Goal: Task Accomplishment & Management: Complete application form

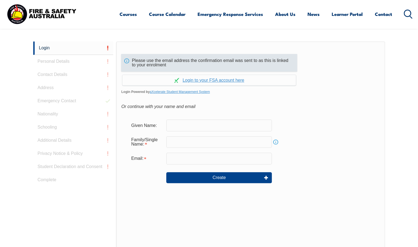
scroll to position [146, 0]
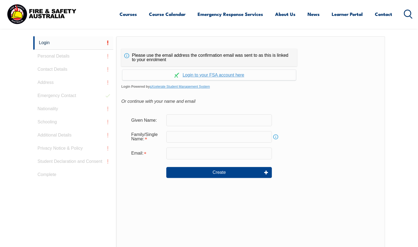
click at [213, 117] on input "text" at bounding box center [218, 121] width 105 height 12
click at [210, 74] on link "Continue with aXcelerate" at bounding box center [209, 75] width 174 height 11
click at [217, 70] on link "Continue with aXcelerate" at bounding box center [209, 75] width 174 height 11
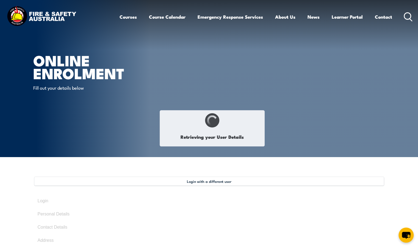
select select "Mr"
type input "Erren"
type input "Bozkurt"
type input "[DATE]"
type input "SMF8SLT49Q"
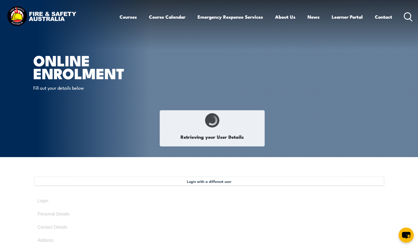
select select "M"
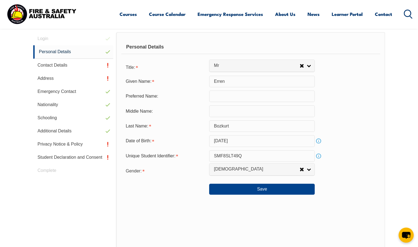
scroll to position [163, 0]
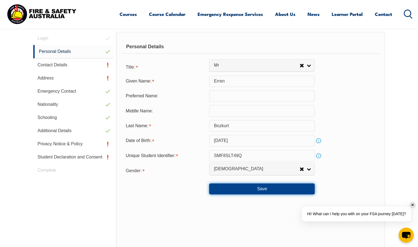
click at [224, 186] on button "Save" at bounding box center [261, 189] width 105 height 11
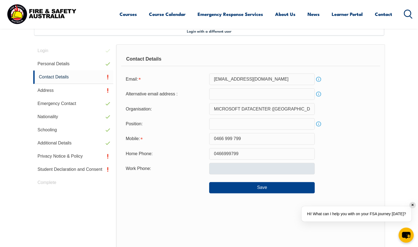
scroll to position [150, 0]
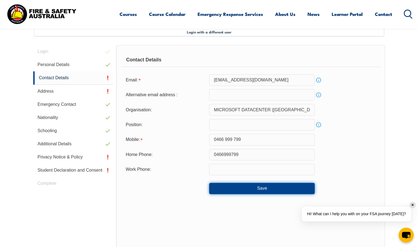
click at [222, 184] on button "Save" at bounding box center [261, 188] width 105 height 11
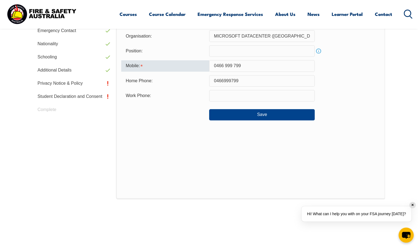
scroll to position [224, 0]
click at [241, 66] on input "0466 999 799" at bounding box center [261, 66] width 105 height 12
click at [234, 64] on input "0466 999 799" at bounding box center [261, 66] width 105 height 12
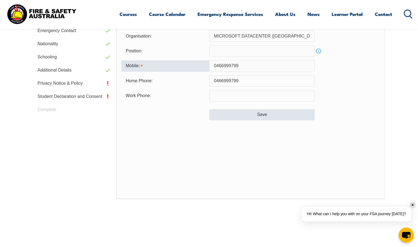
type input "0466999799"
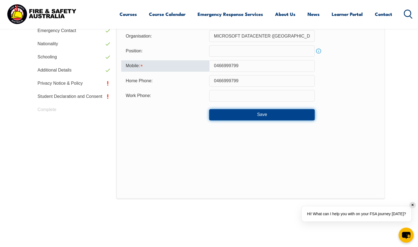
click at [233, 112] on button "Save" at bounding box center [261, 114] width 105 height 11
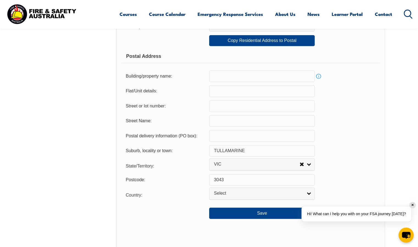
scroll to position [335, 0]
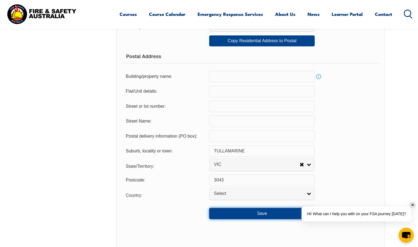
click at [230, 211] on button "Save" at bounding box center [261, 213] width 105 height 11
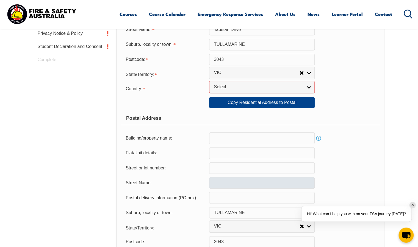
scroll to position [273, 0]
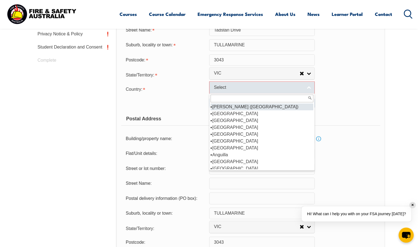
click at [226, 87] on span "Select" at bounding box center [258, 88] width 89 height 6
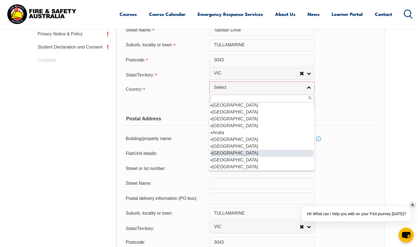
scroll to position [56, 0]
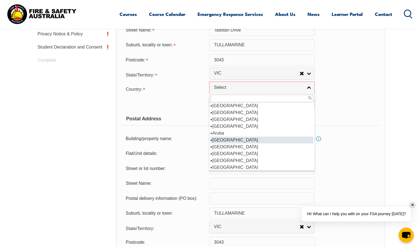
click at [236, 142] on li "[GEOGRAPHIC_DATA]" at bounding box center [261, 140] width 103 height 7
select select "1101"
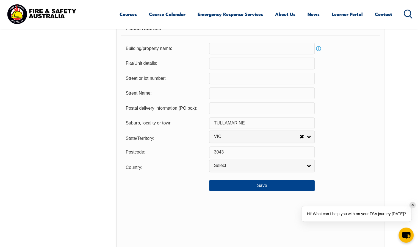
scroll to position [363, 0]
click at [271, 188] on button "Save" at bounding box center [261, 185] width 105 height 11
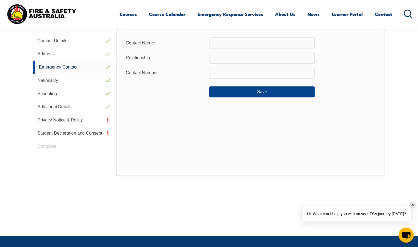
scroll to position [184, 0]
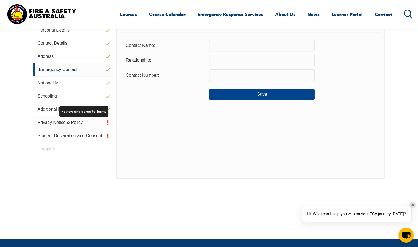
click at [55, 120] on link "Privacy Notice & Policy" at bounding box center [73, 122] width 80 height 13
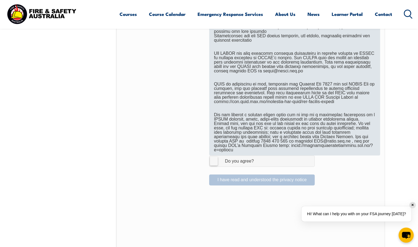
scroll to position [314, 0]
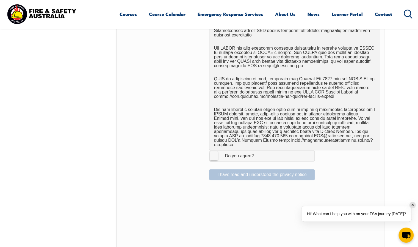
click at [215, 152] on label "I Agree Do you agree?" at bounding box center [261, 156] width 105 height 11
click at [258, 152] on input "I Agree Do you agree?" at bounding box center [262, 156] width 9 height 10
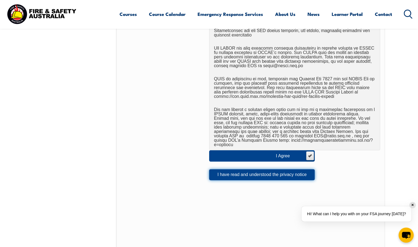
click at [224, 169] on button "I have read and understood the privacy notice" at bounding box center [261, 174] width 105 height 11
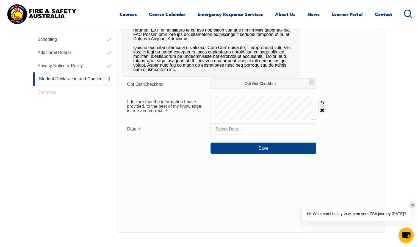
click at [224, 167] on div "Opt Out Checkbox: Opt Out Checkbox I declare that the information I have provid…" at bounding box center [251, 93] width 267 height 279
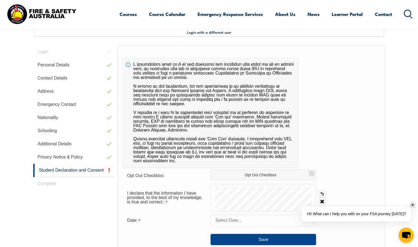
scroll to position [191, 0]
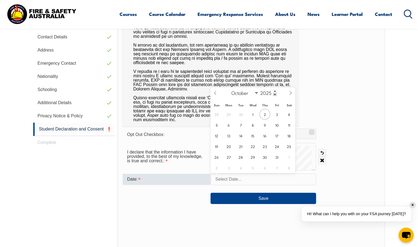
click at [251, 182] on input "text" at bounding box center [262, 180] width 105 height 12
click at [266, 117] on span "2" at bounding box center [264, 114] width 11 height 11
type input "[DATE]"
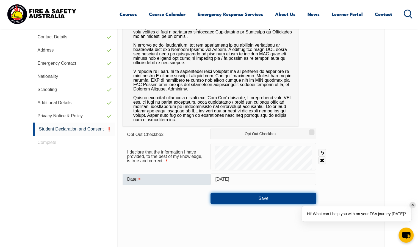
click at [235, 196] on button "Save" at bounding box center [262, 198] width 105 height 11
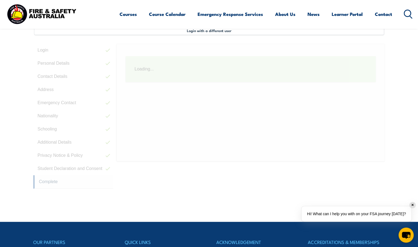
scroll to position [150, 0]
